Goal: Task Accomplishment & Management: Complete application form

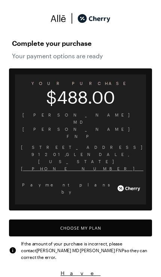
scroll to position [3, 0]
click at [35, 220] on button "Choose My Plan" at bounding box center [80, 228] width 143 height 17
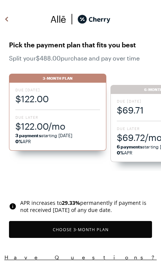
scroll to position [628, 0]
click at [68, 126] on span "$122.00/mo" at bounding box center [57, 126] width 85 height 12
click at [140, 137] on span "$69.72/mo" at bounding box center [159, 138] width 85 height 12
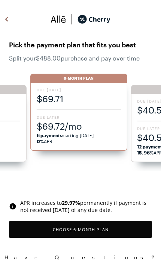
click at [89, 130] on span "$69.72/mo" at bounding box center [79, 126] width 84 height 12
click at [79, 230] on button "Choose 6 -Month Plan" at bounding box center [80, 229] width 143 height 17
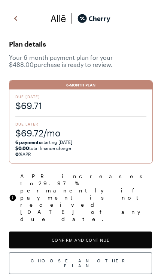
click at [112, 232] on button "Confirm and Continue" at bounding box center [80, 240] width 143 height 17
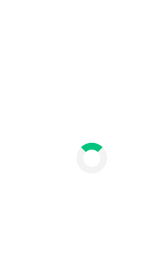
scroll to position [40, 0]
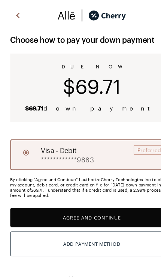
click at [108, 192] on button "Agree and Continue" at bounding box center [80, 197] width 143 height 17
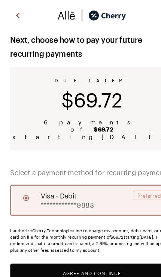
click at [96, 238] on button "Agree and Continue" at bounding box center [80, 246] width 143 height 17
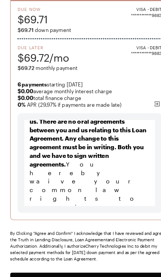
scroll to position [8570, 0]
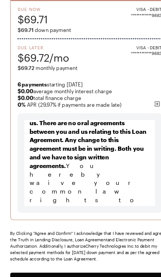
click at [104, 253] on button "Agree and Confirm" at bounding box center [80, 253] width 143 height 17
